Goal: Task Accomplishment & Management: Complete application form

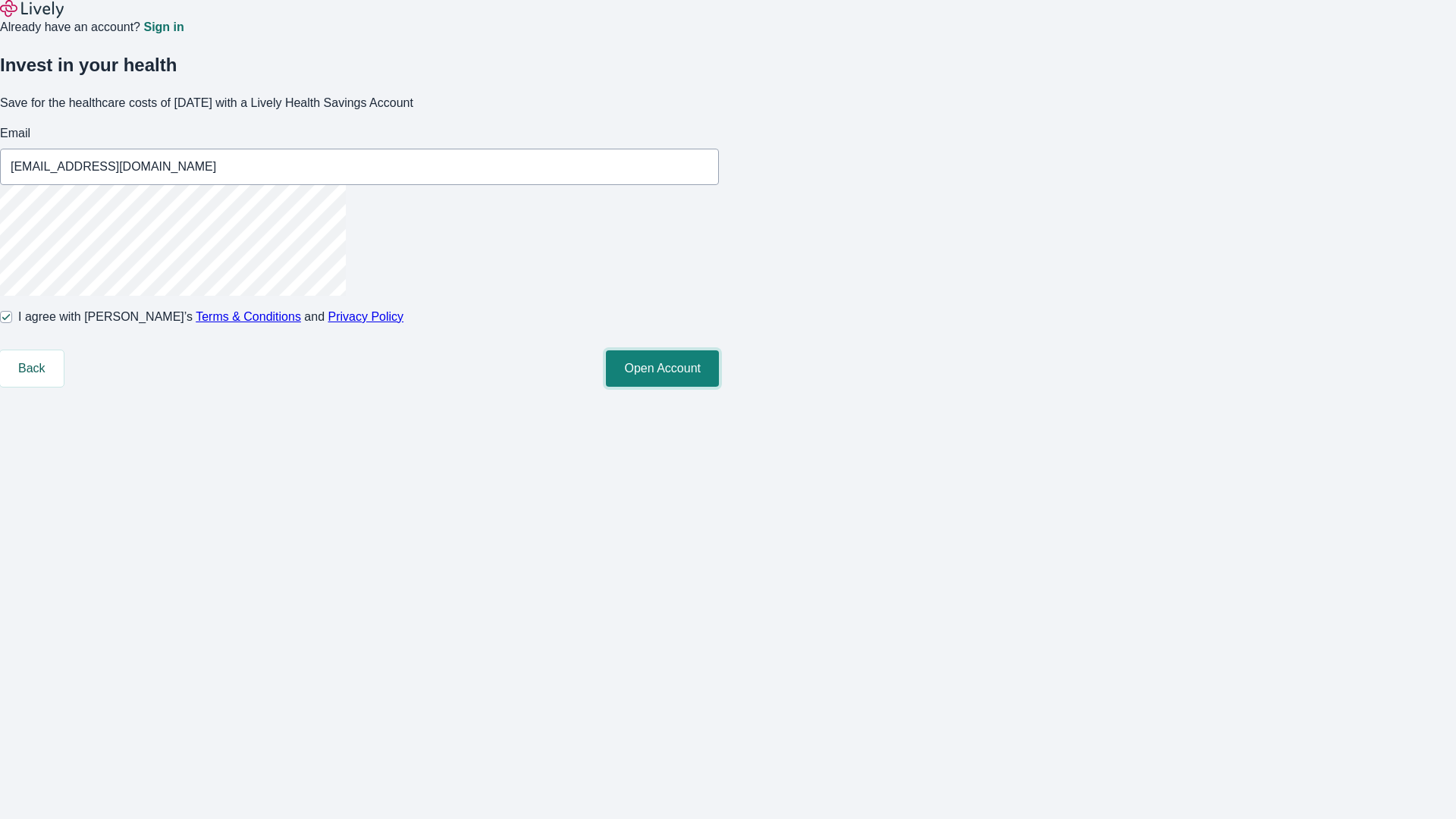
click at [719, 387] on button "Open Account" at bounding box center [662, 368] width 113 height 36
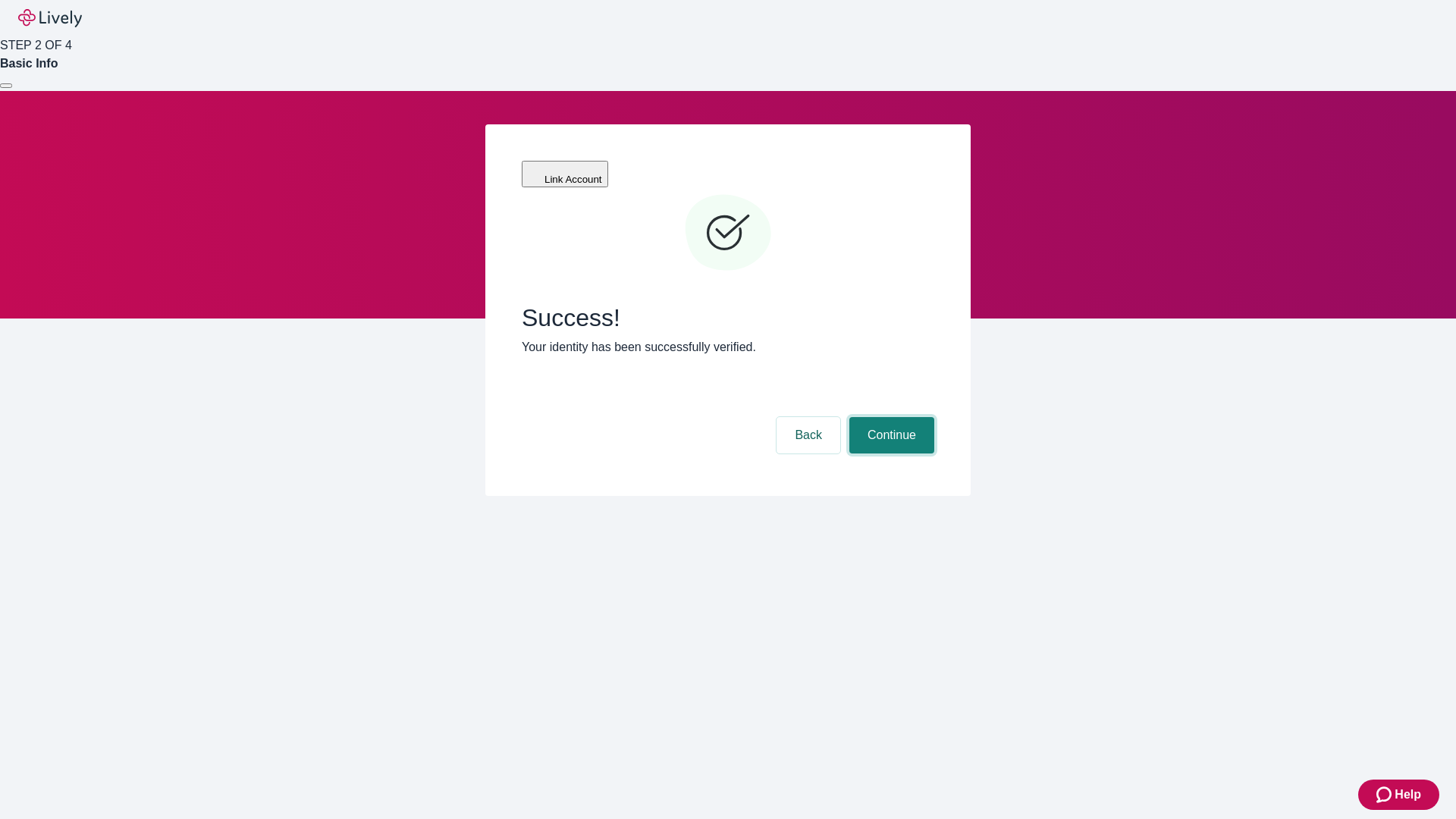
click at [890, 417] on button "Continue" at bounding box center [892, 435] width 85 height 36
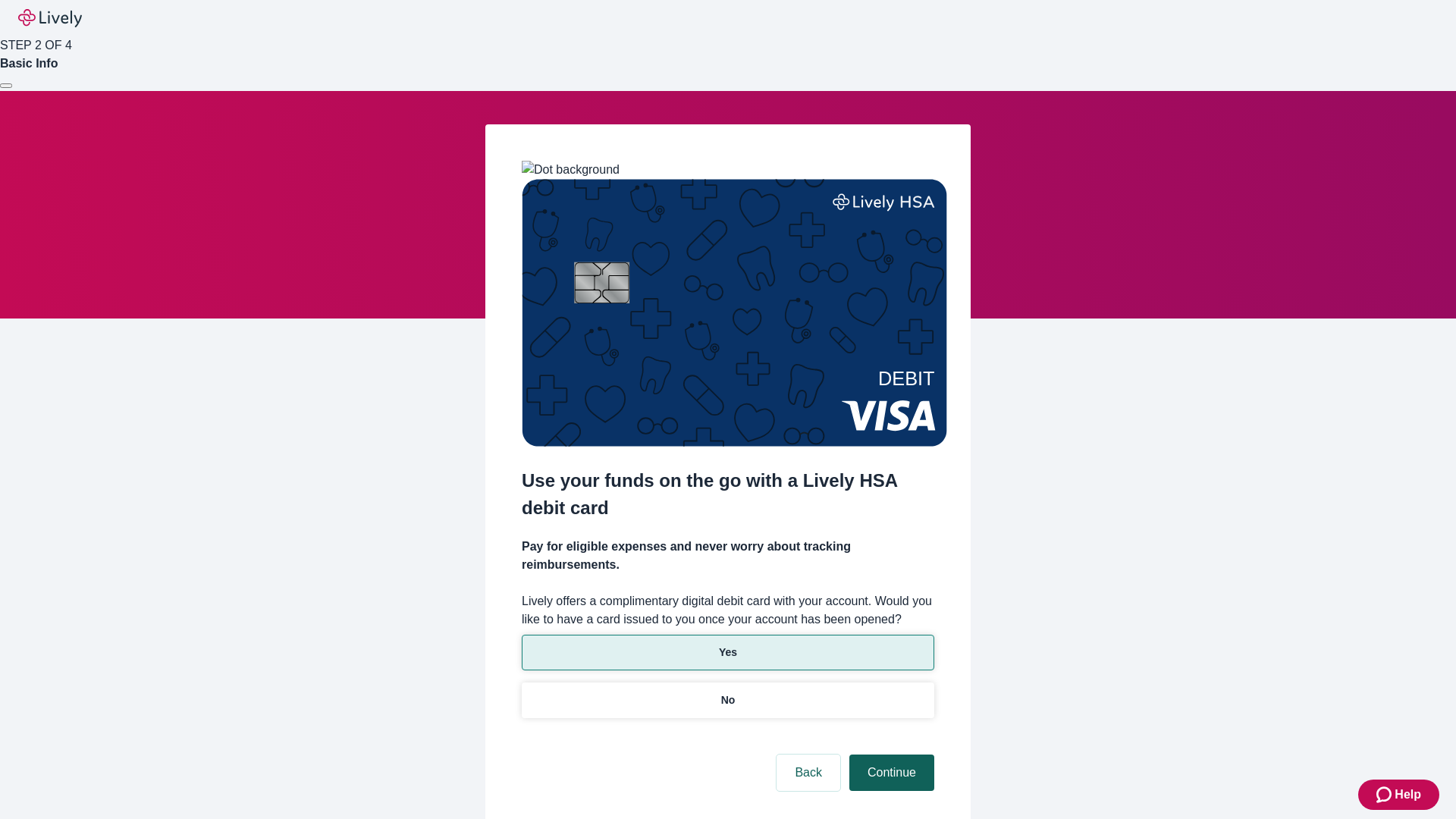
click at [727, 692] on p "No" at bounding box center [728, 700] width 14 height 16
click at [890, 755] on button "Continue" at bounding box center [892, 772] width 85 height 36
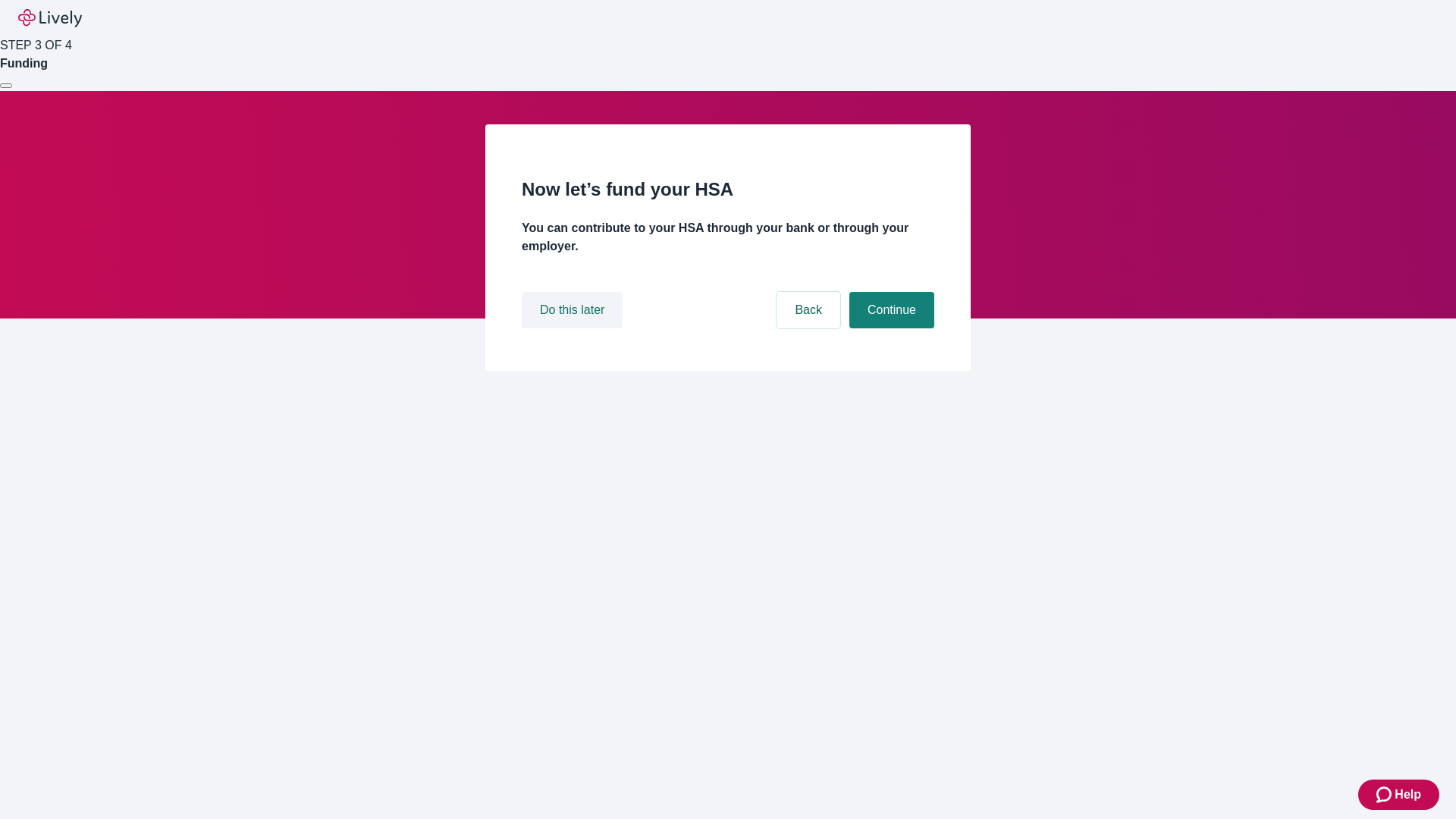
click at [574, 329] on button "Do this later" at bounding box center [573, 310] width 101 height 36
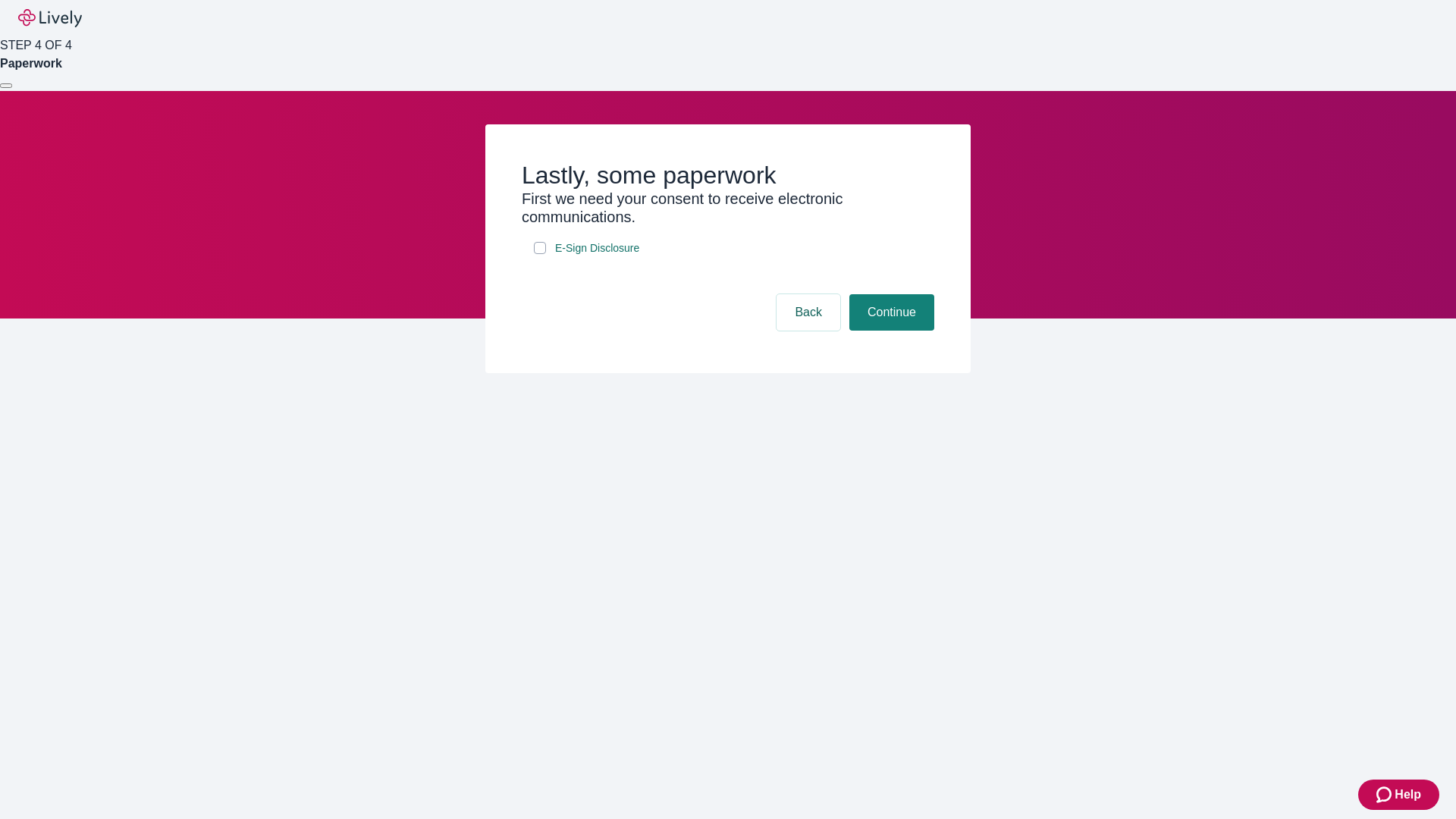
click at [540, 254] on input "E-Sign Disclosure" at bounding box center [540, 248] width 12 height 12
checkbox input "true"
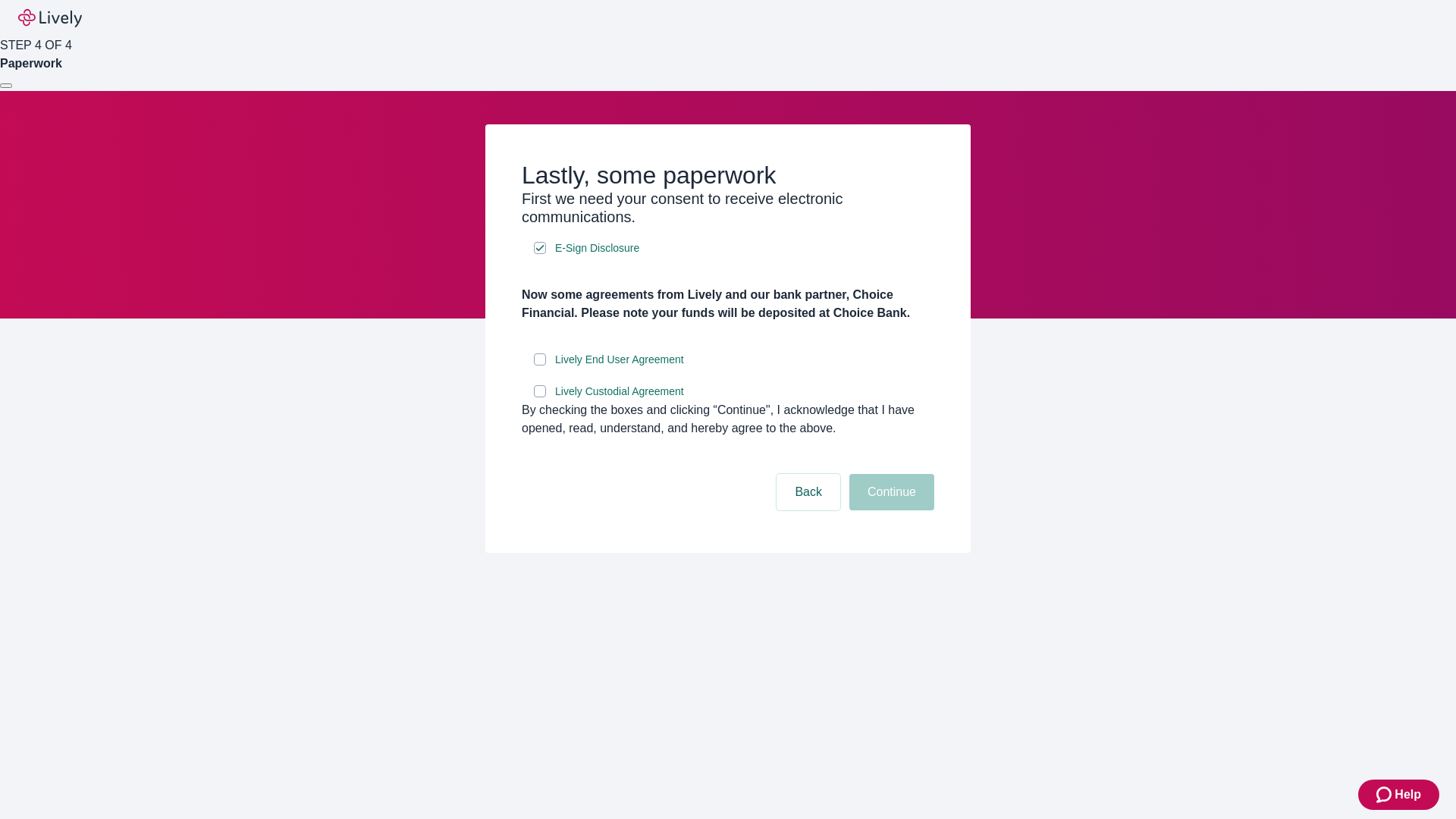
click at [540, 366] on input "Lively End User Agreement" at bounding box center [540, 359] width 12 height 12
checkbox input "true"
click at [540, 397] on input "Lively Custodial Agreement" at bounding box center [540, 391] width 12 height 12
checkbox input "true"
click at [890, 510] on button "Continue" at bounding box center [892, 491] width 85 height 36
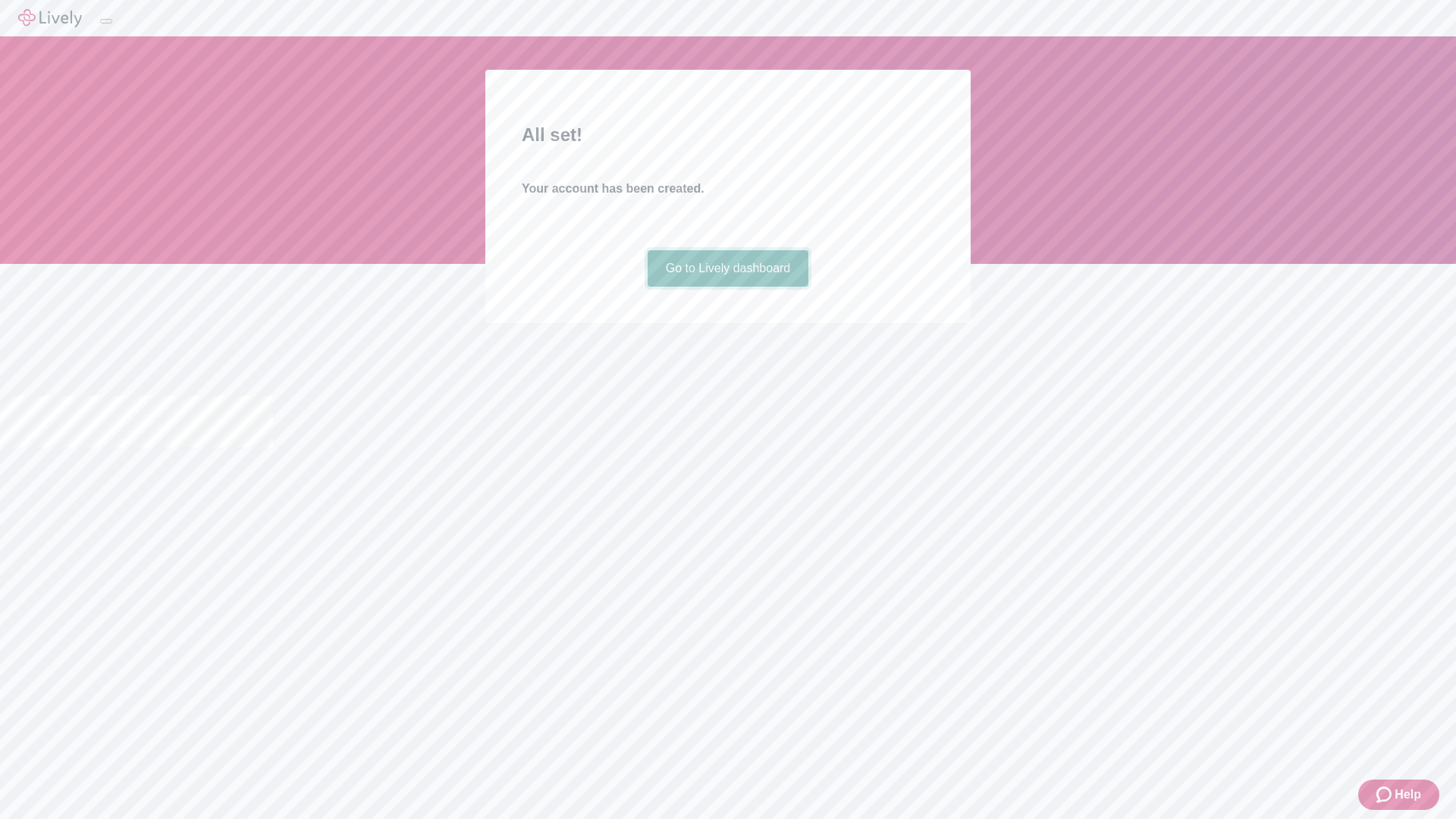
click at [727, 287] on link "Go to Lively dashboard" at bounding box center [729, 268] width 162 height 36
